Goal: Navigation & Orientation: Find specific page/section

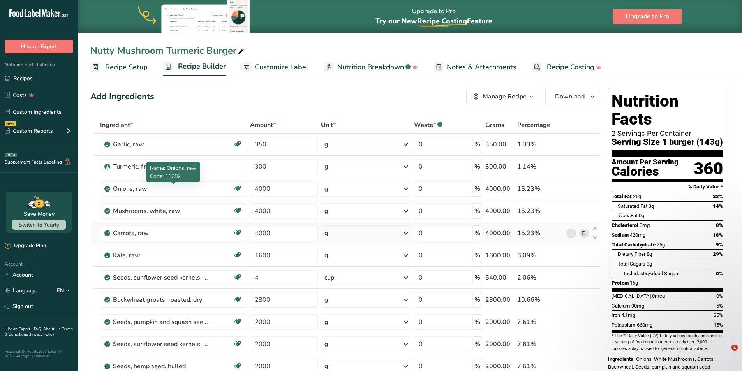
click at [23, 80] on link "Recipes" at bounding box center [39, 78] width 78 height 15
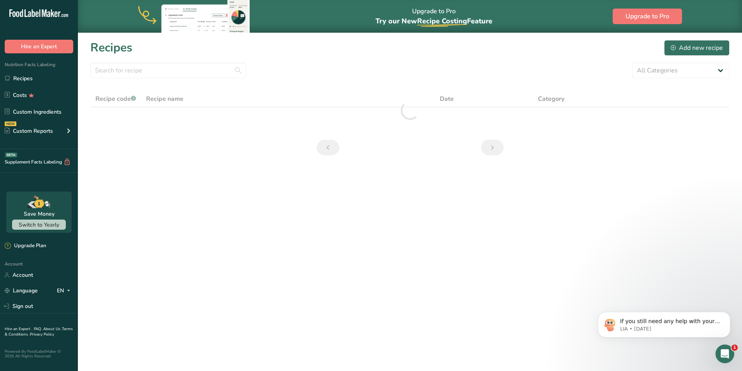
scroll to position [173, 0]
click at [26, 79] on link "Recipes" at bounding box center [39, 78] width 78 height 15
click at [23, 92] on link "Costs" at bounding box center [39, 95] width 78 height 15
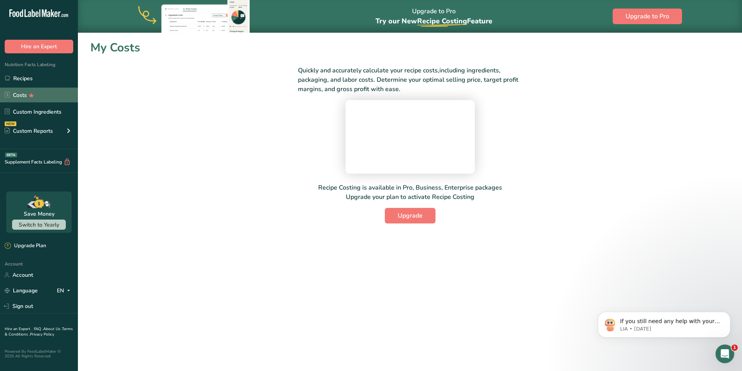
click at [25, 76] on link "Recipes" at bounding box center [39, 78] width 78 height 15
